Goal: Information Seeking & Learning: Learn about a topic

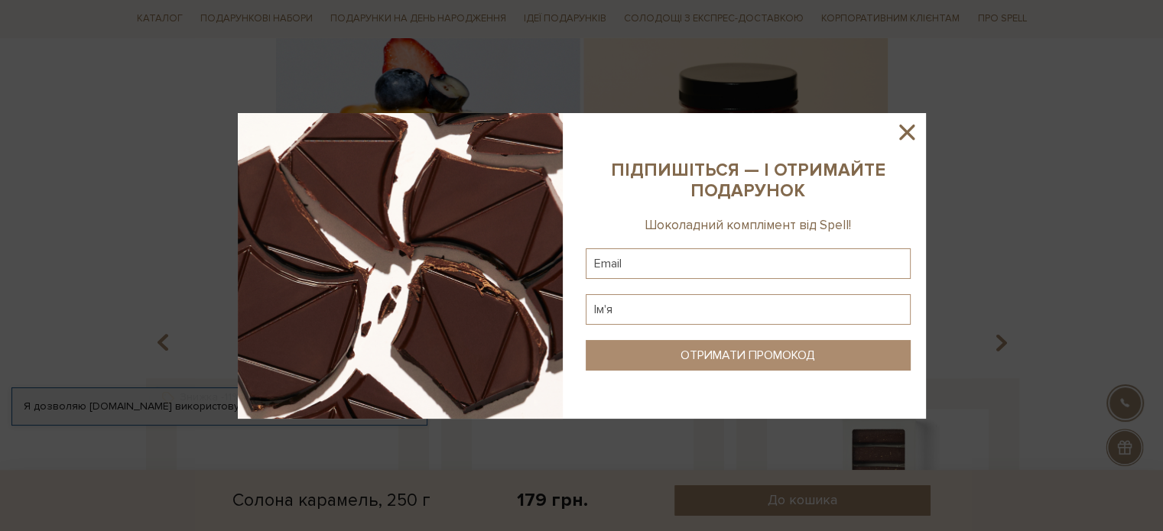
scroll to position [2274, 0]
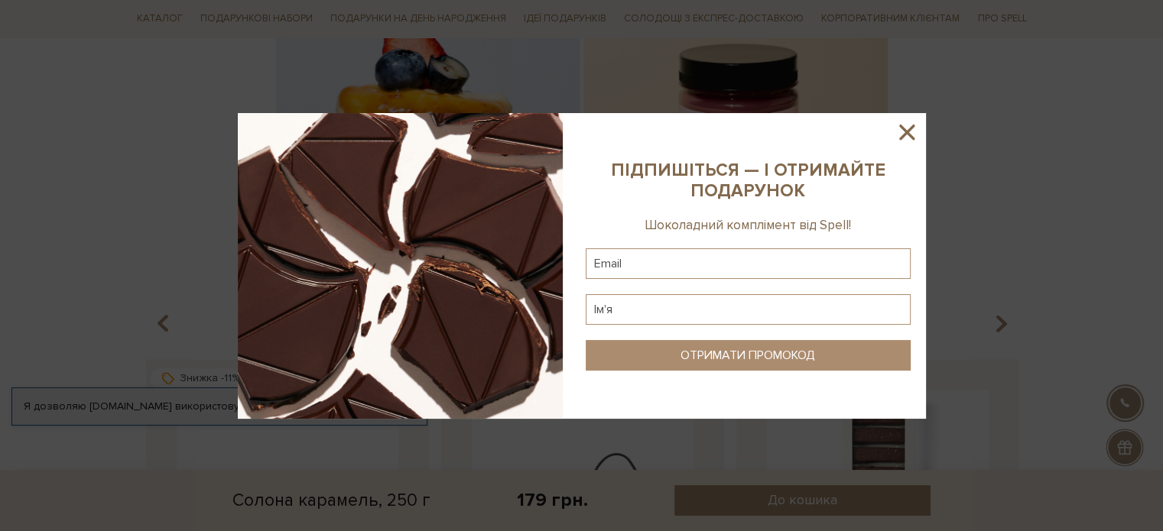
click at [909, 137] on icon at bounding box center [906, 132] width 15 height 15
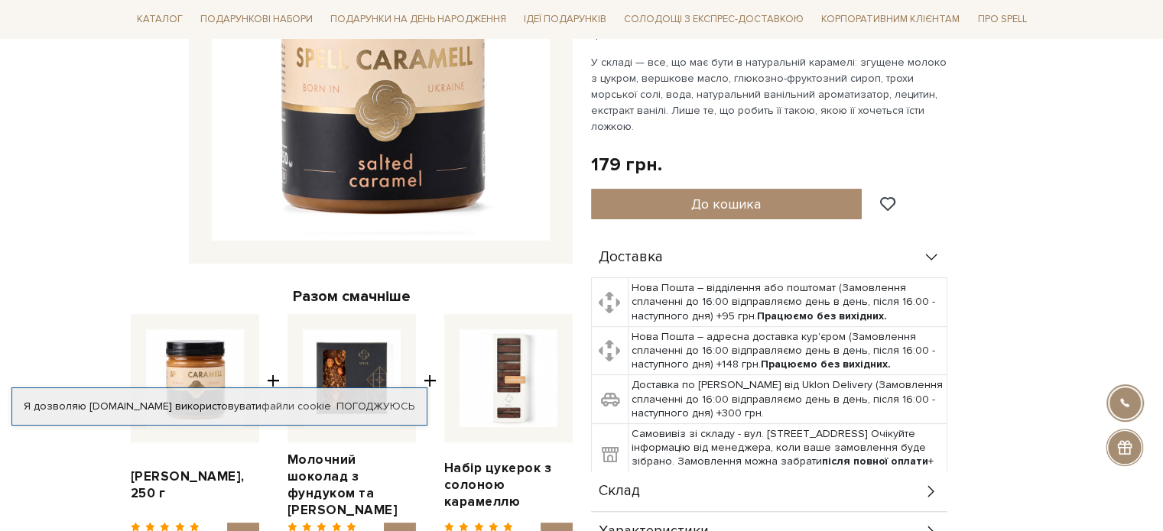
scroll to position [0, 0]
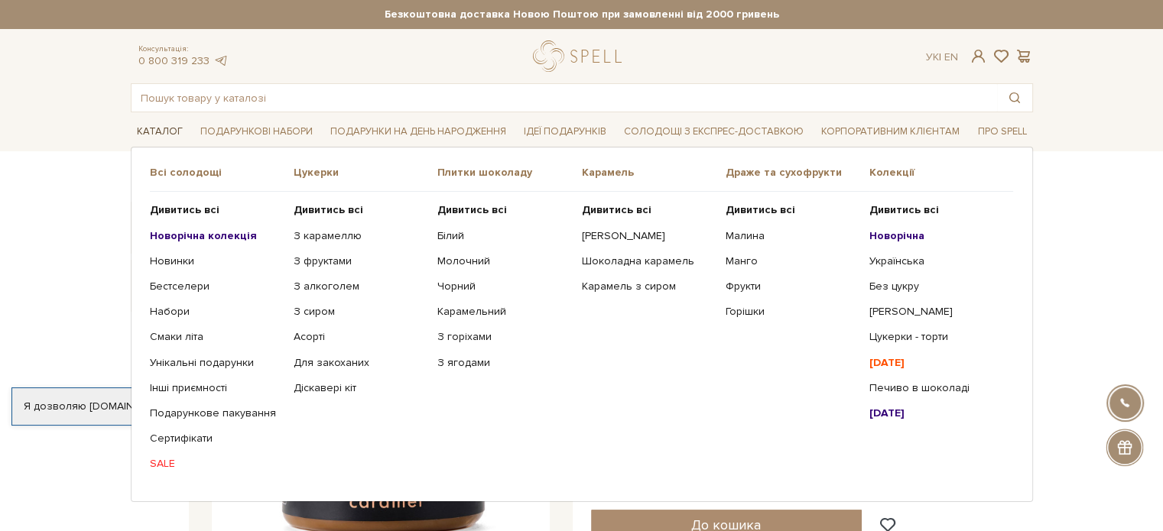
click at [168, 134] on link "Каталог" at bounding box center [160, 132] width 58 height 24
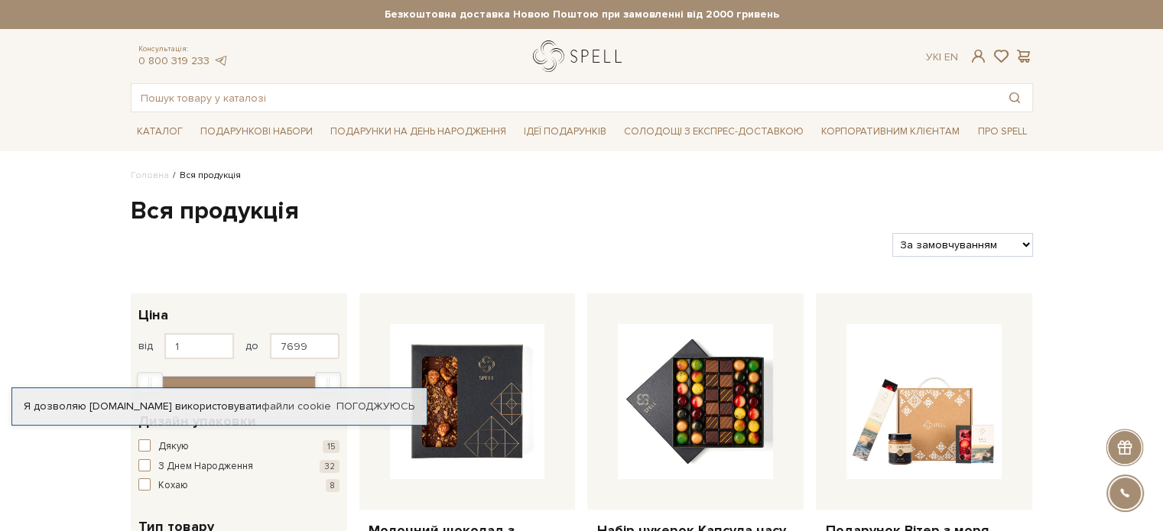
drag, startPoint x: 664, startPoint y: 60, endPoint x: 559, endPoint y: 63, distance: 105.5
click at [559, 63] on div "Консультація: 0 800 319 233 Ук | En |" at bounding box center [582, 56] width 920 height 31
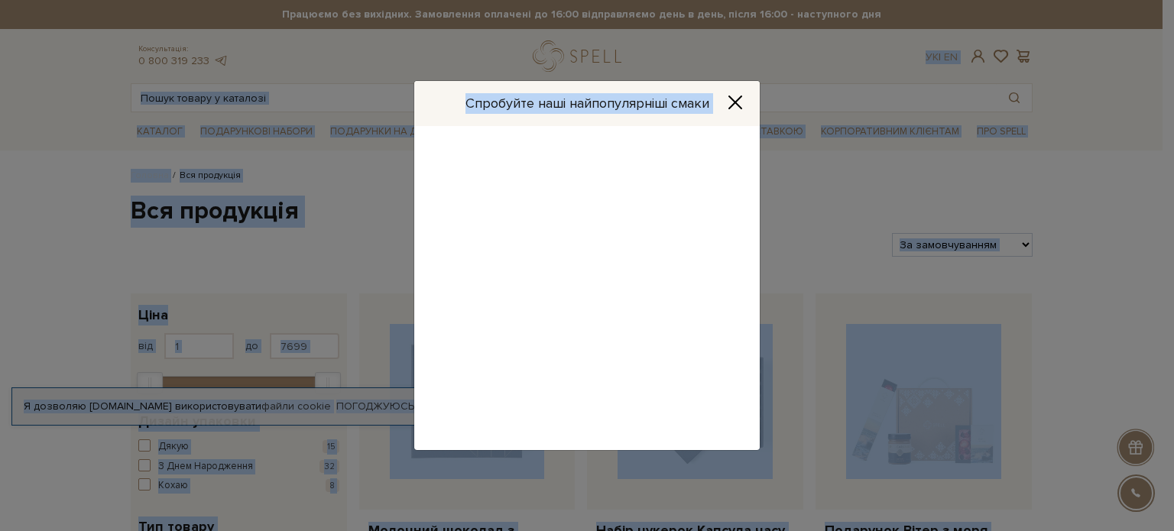
drag, startPoint x: 630, startPoint y: 54, endPoint x: 566, endPoint y: 58, distance: 63.6
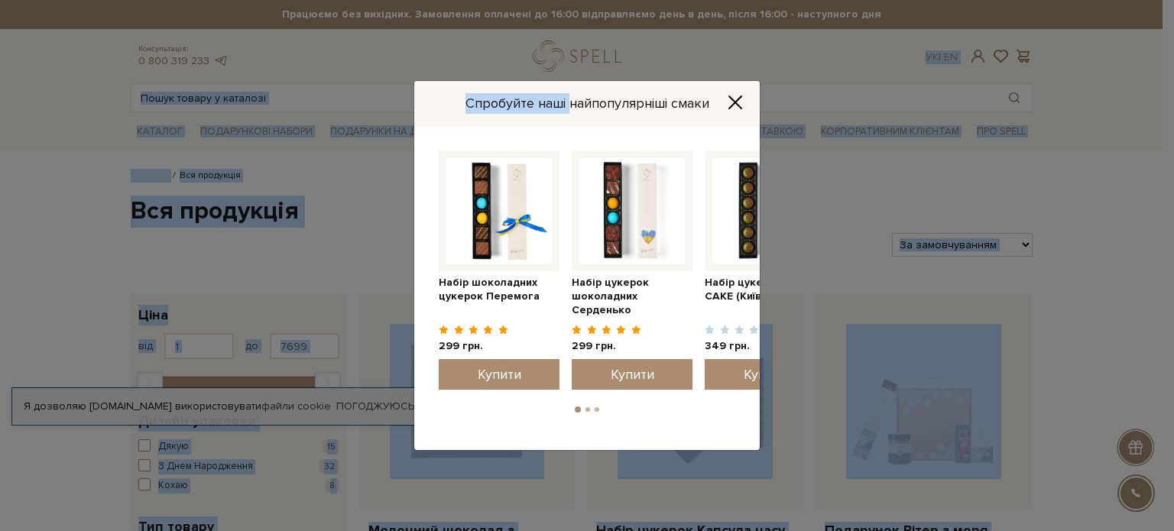
click at [733, 104] on icon "Close" at bounding box center [735, 102] width 12 height 12
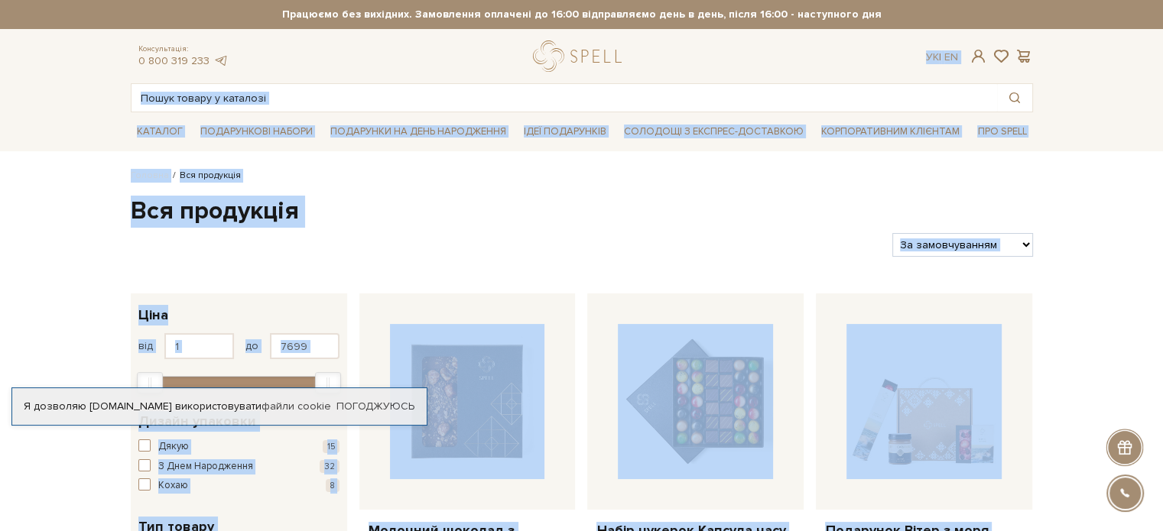
click at [587, 233] on div at bounding box center [506, 245] width 762 height 24
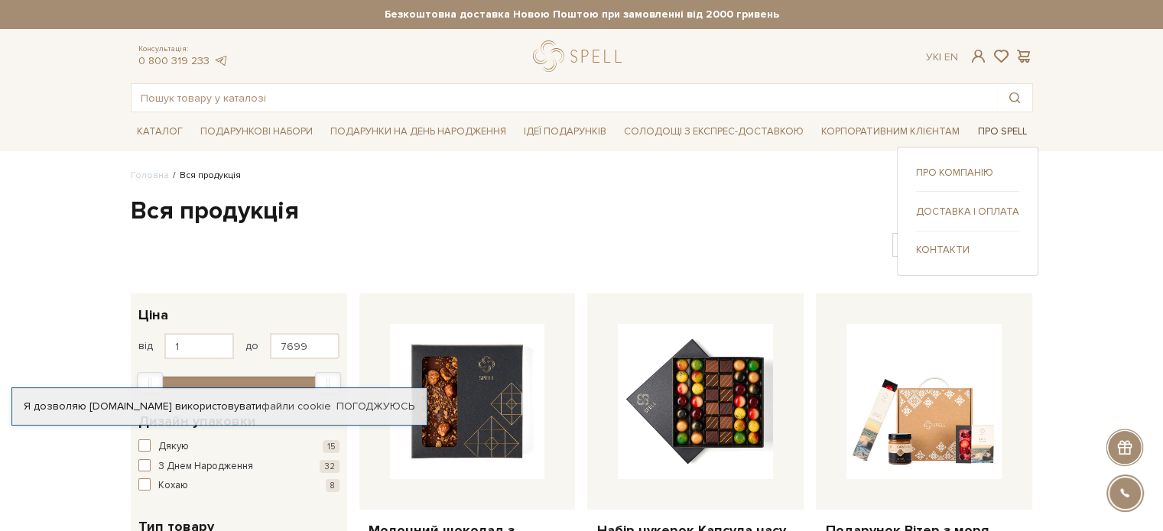
click at [997, 134] on link "Про Spell" at bounding box center [1001, 132] width 61 height 24
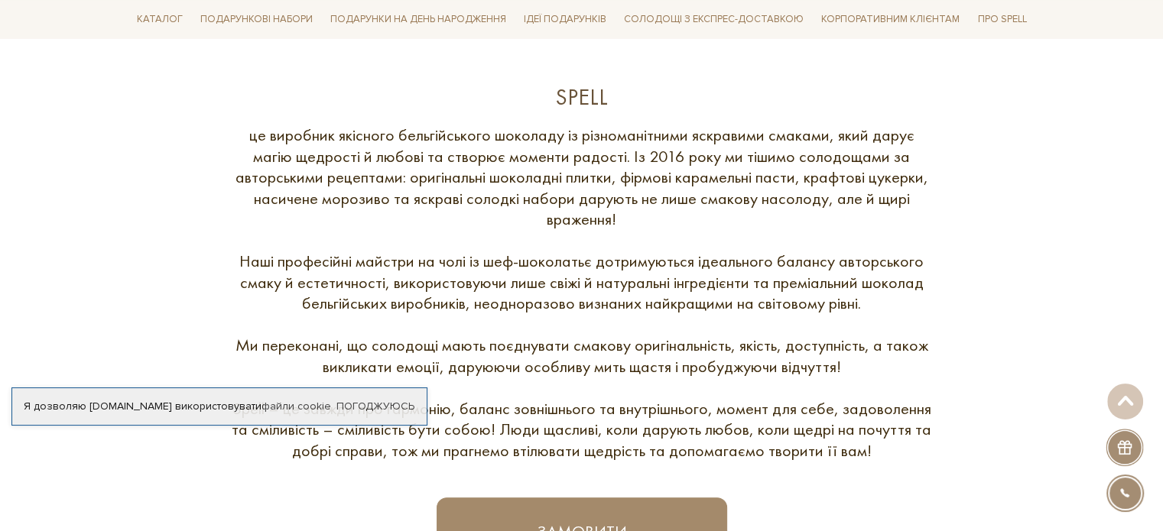
scroll to position [516, 0]
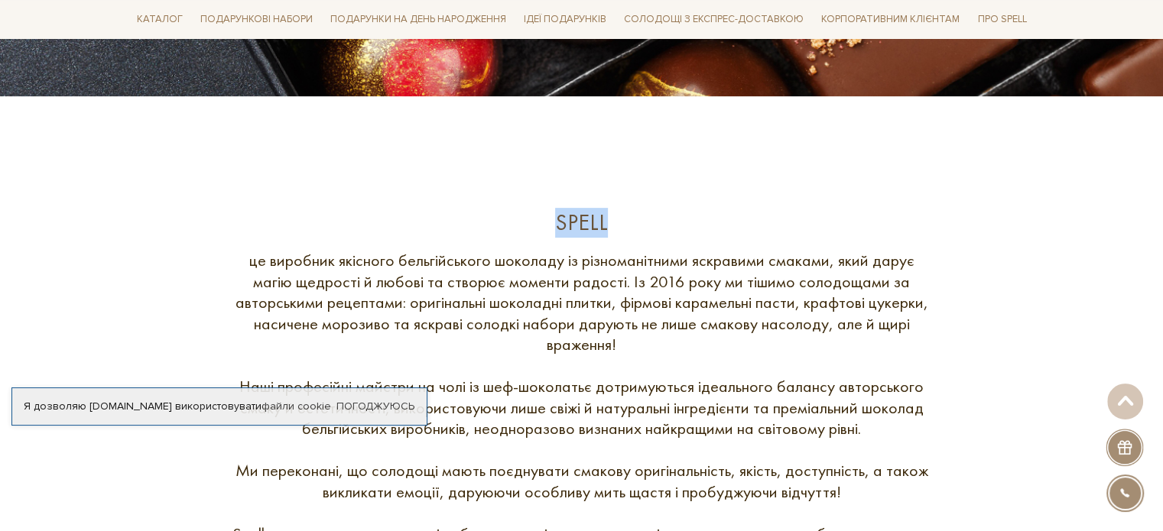
drag, startPoint x: 560, startPoint y: 221, endPoint x: 616, endPoint y: 222, distance: 56.6
click at [616, 222] on div "Spell" at bounding box center [581, 223] width 703 height 30
copy div "Spell"
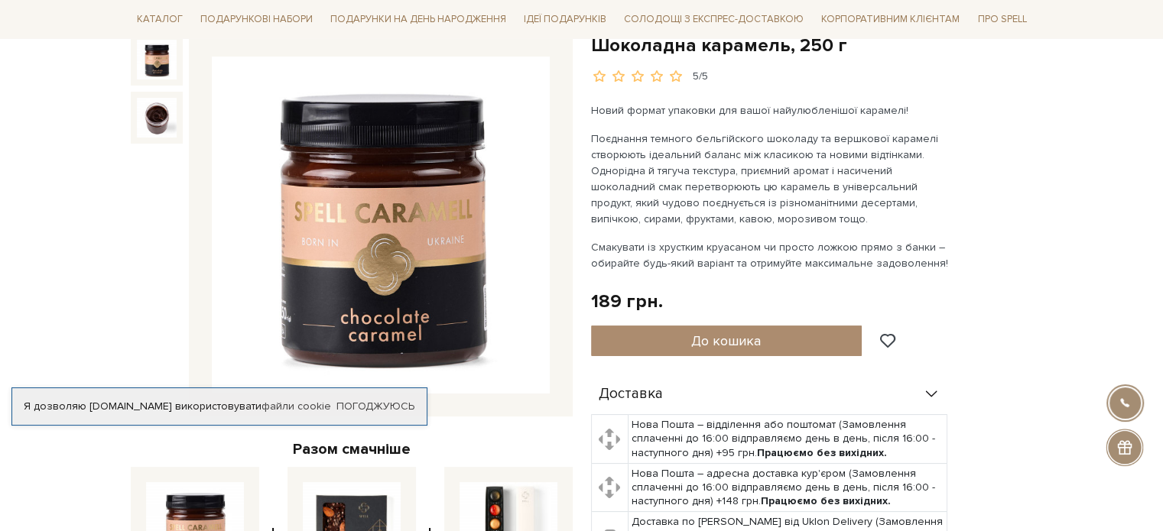
scroll to position [171, 0]
